Goal: Find specific page/section: Find specific page/section

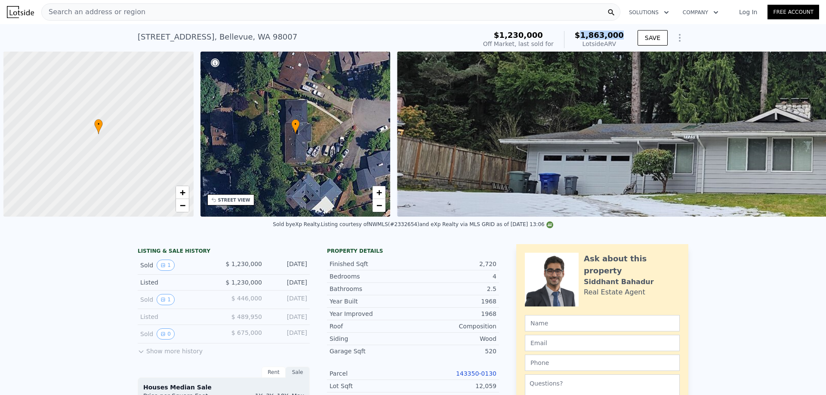
scroll to position [0, 3]
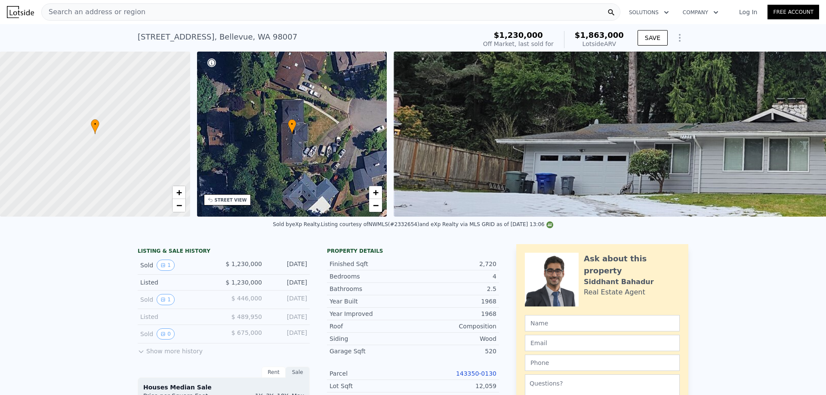
click at [159, 7] on div "Search an address or region" at bounding box center [330, 11] width 579 height 17
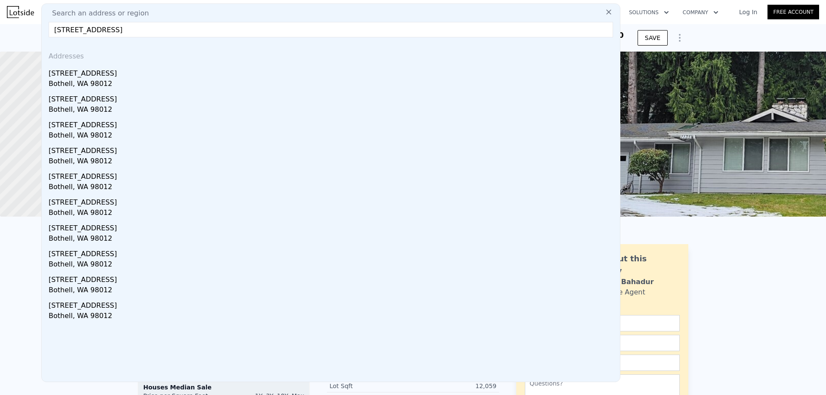
click at [152, 36] on input "[STREET_ADDRESS]" at bounding box center [331, 29] width 564 height 15
drag, startPoint x: 186, startPoint y: 30, endPoint x: 2, endPoint y: 22, distance: 183.9
click at [2, 22] on nav "Search an address or region Search an address or region [STREET_ADDRESS] Addres…" at bounding box center [413, 12] width 826 height 24
type input "[STREET_ADDRESS]"
click at [179, 31] on input "[STREET_ADDRESS]" at bounding box center [331, 29] width 564 height 15
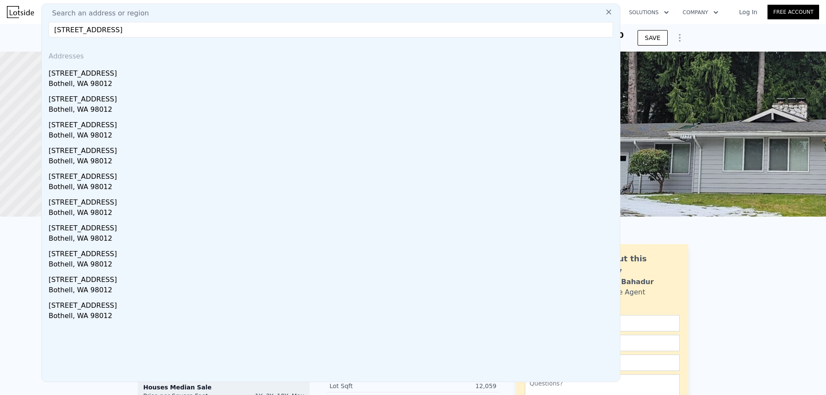
click at [240, 29] on input "[STREET_ADDRESS]" at bounding box center [331, 29] width 564 height 15
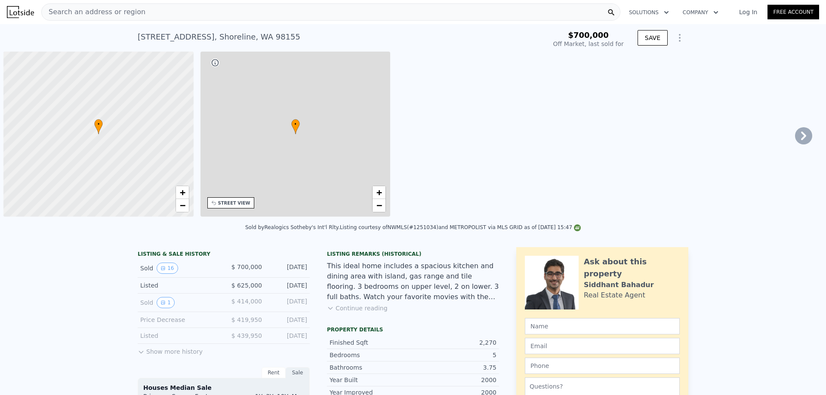
scroll to position [0, 3]
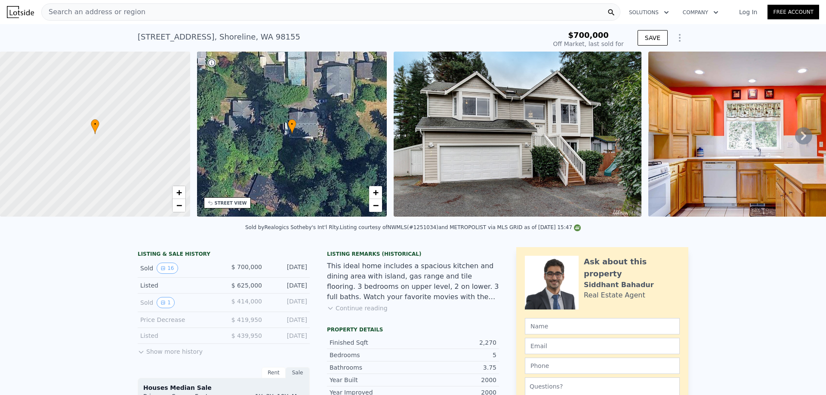
type input "$ 1,047,000"
type input "$ 226,441"
